Goal: Task Accomplishment & Management: Complete application form

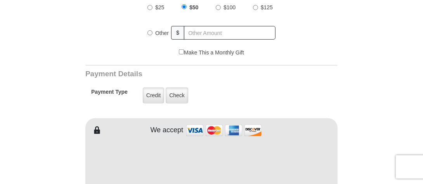
scroll to position [349, 0]
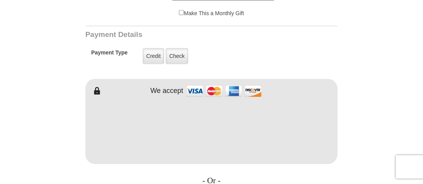
click at [152, 52] on label "Credit" at bounding box center [153, 56] width 21 height 16
click at [0, 0] on input "Credit" at bounding box center [0, 0] width 0 height 0
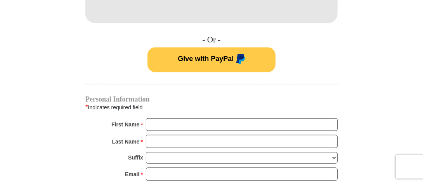
scroll to position [504, 0]
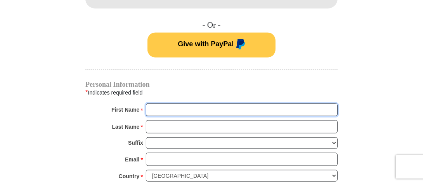
click at [203, 103] on input "First Name *" at bounding box center [242, 109] width 192 height 13
type input "[PERSON_NAME]"
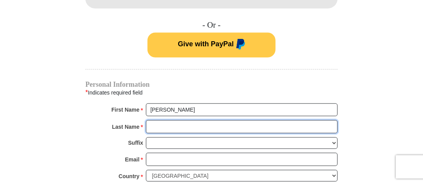
click at [165, 120] on input "Last Name *" at bounding box center [242, 126] width 192 height 13
type input "Prince"
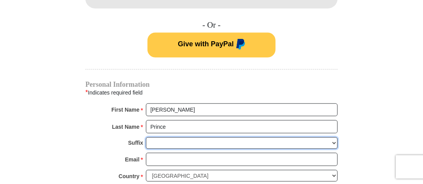
click at [175, 137] on select "[PERSON_NAME] I II III IV V VI" at bounding box center [242, 143] width 192 height 12
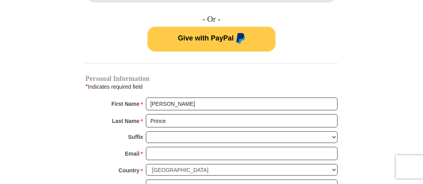
scroll to position [543, 0]
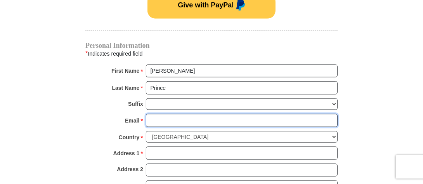
click at [161, 114] on input "Email *" at bounding box center [242, 120] width 192 height 13
type input "[EMAIL_ADDRESS][DOMAIN_NAME]"
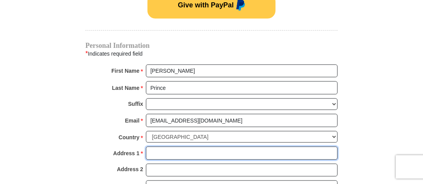
type input "23411 Triumph Dr"
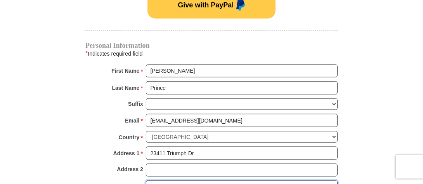
type input "Katy"
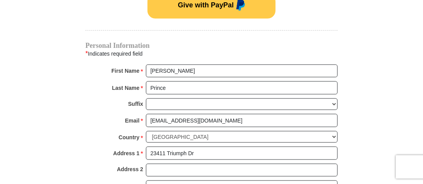
select select "[GEOGRAPHIC_DATA]"
type input "77493"
type input "3465785666"
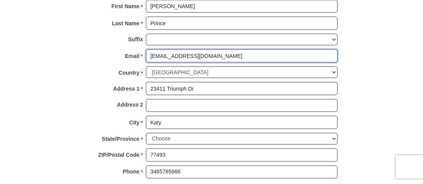
scroll to position [621, 0]
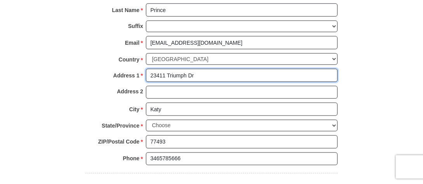
click at [231, 69] on input "23411 Triumph Dr" at bounding box center [242, 75] width 192 height 13
type input "[STREET_ADDRESS]"
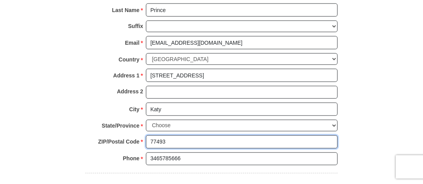
click at [186, 135] on input "77493" at bounding box center [242, 141] width 192 height 13
type input "77491"
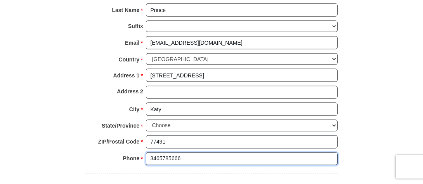
click at [188, 152] on input "3465785666" at bounding box center [242, 158] width 192 height 13
type input "3465384888"
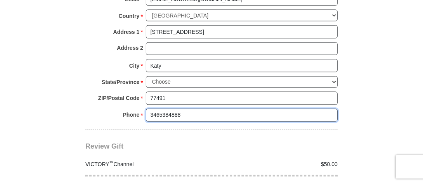
scroll to position [698, 0]
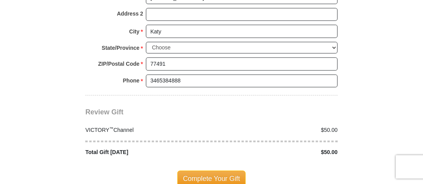
click at [220, 170] on span "Complete Your Gift" at bounding box center [211, 178] width 69 height 16
